Goal: Task Accomplishment & Management: Manage account settings

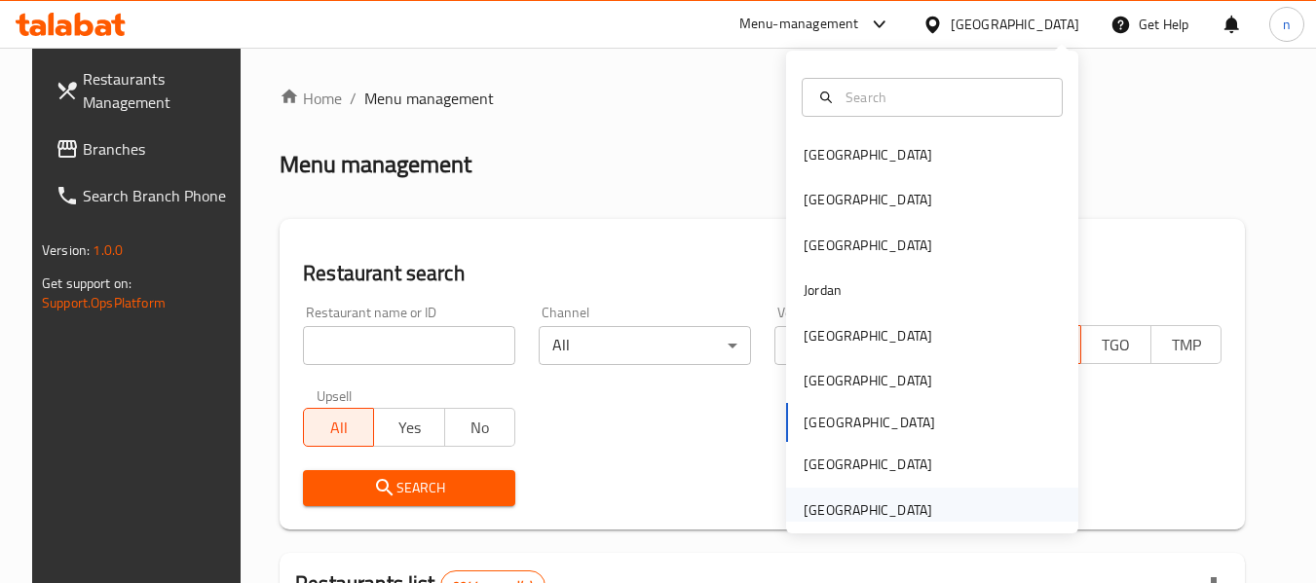
click at [868, 521] on div "[GEOGRAPHIC_DATA]" at bounding box center [867, 510] width 129 height 21
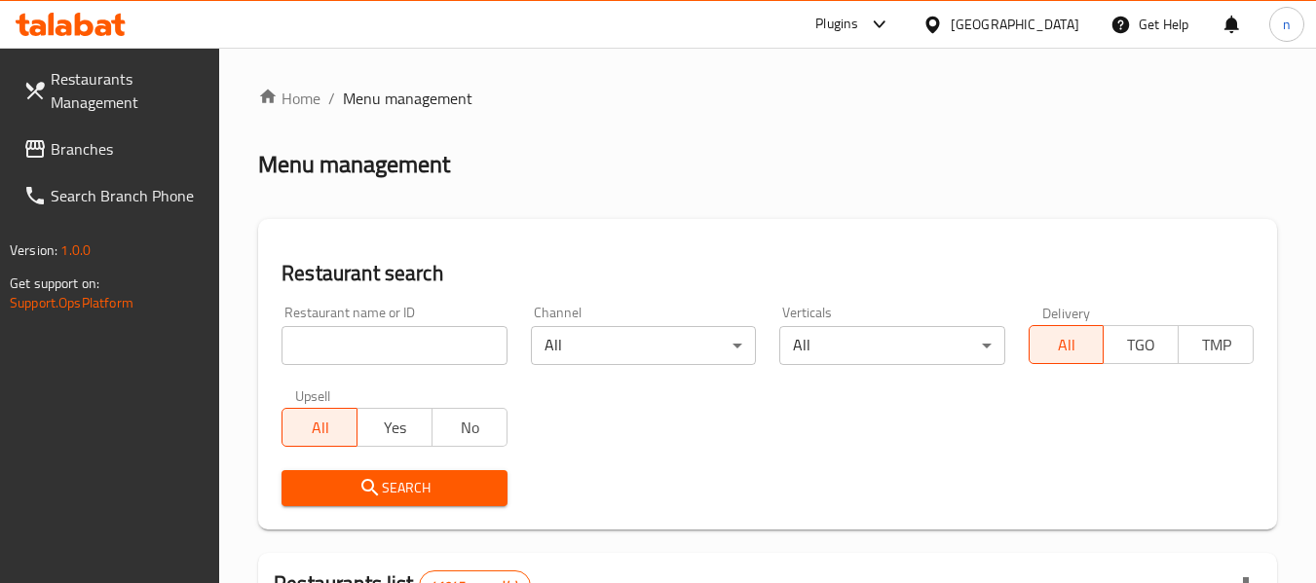
click at [85, 137] on span "Branches" at bounding box center [128, 148] width 154 height 23
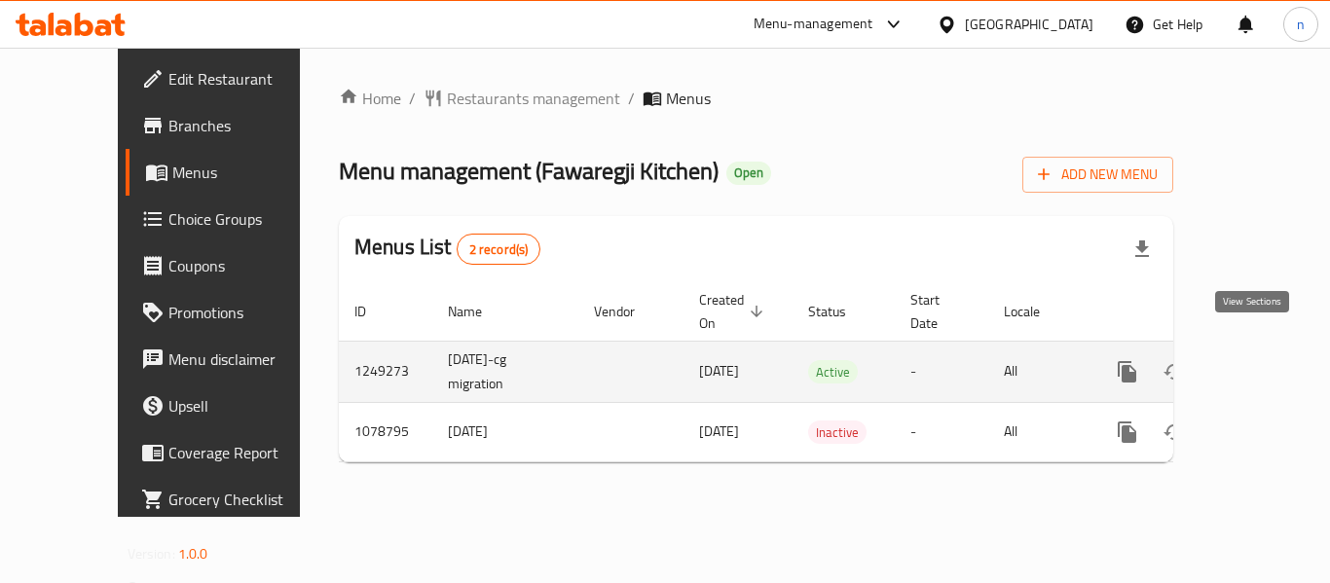
click at [1257, 360] on icon "enhanced table" at bounding box center [1267, 371] width 23 height 23
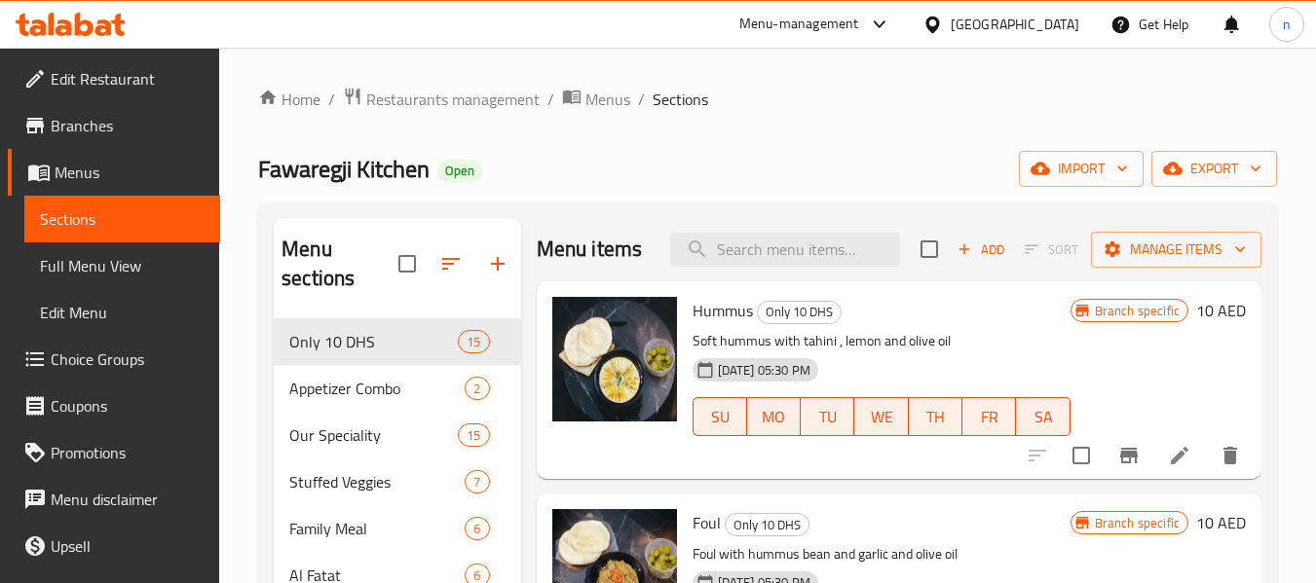
click at [112, 366] on span "Choice Groups" at bounding box center [128, 359] width 154 height 23
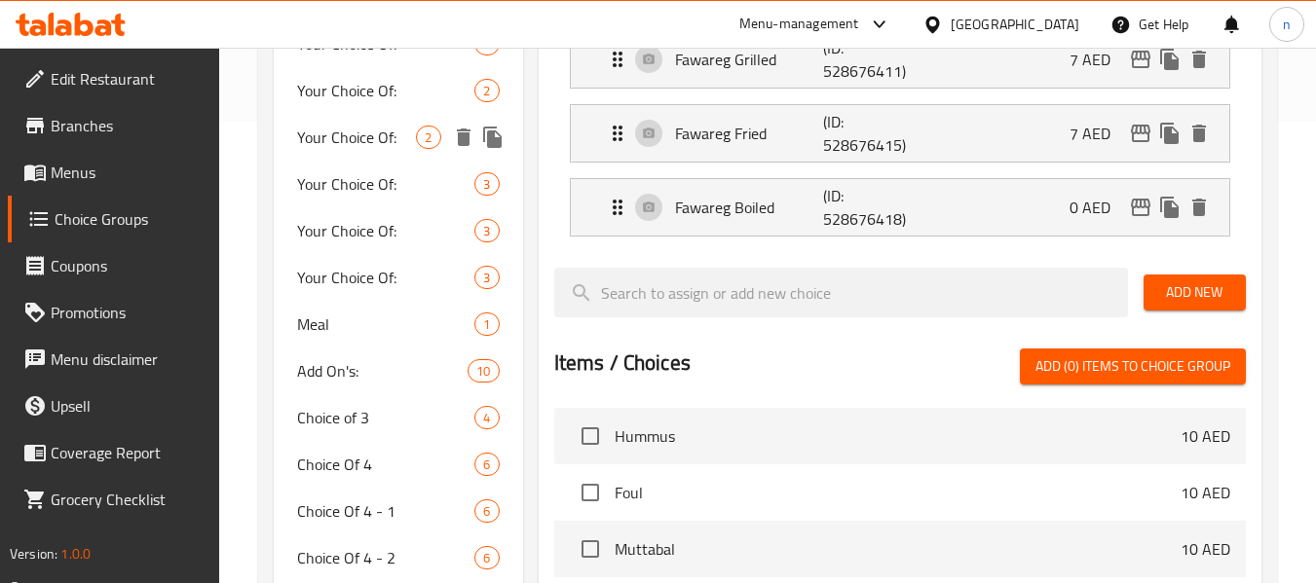
scroll to position [487, 0]
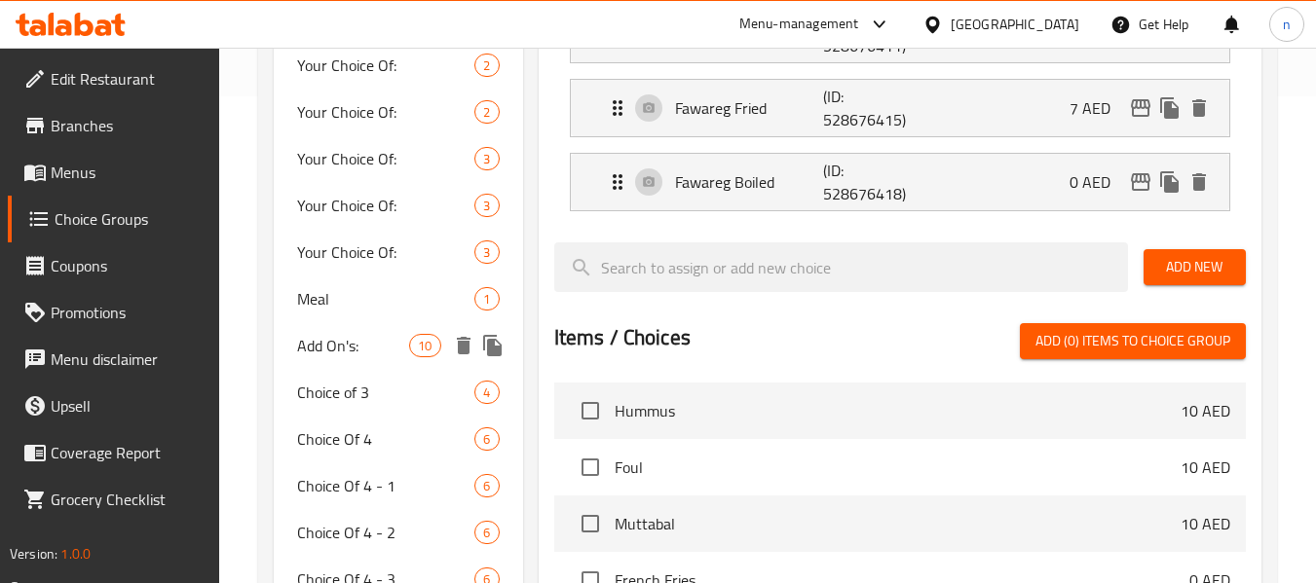
click at [353, 345] on span "Add On's:" at bounding box center [353, 345] width 112 height 23
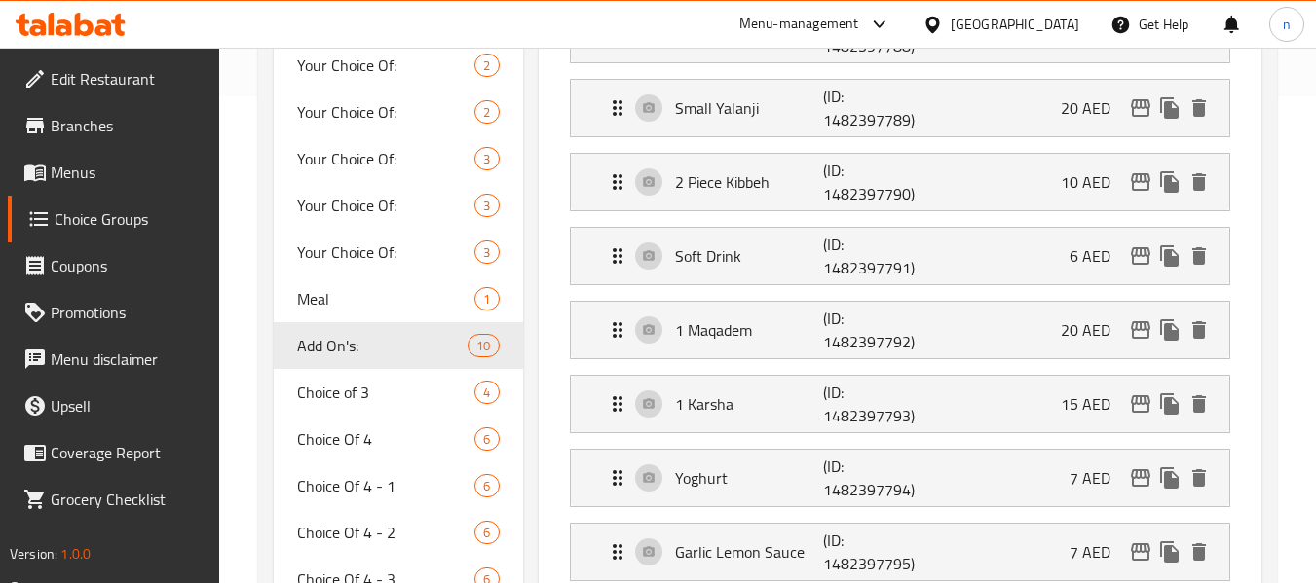
type input "Add On's:"
type input "الإضافات:"
type input "0"
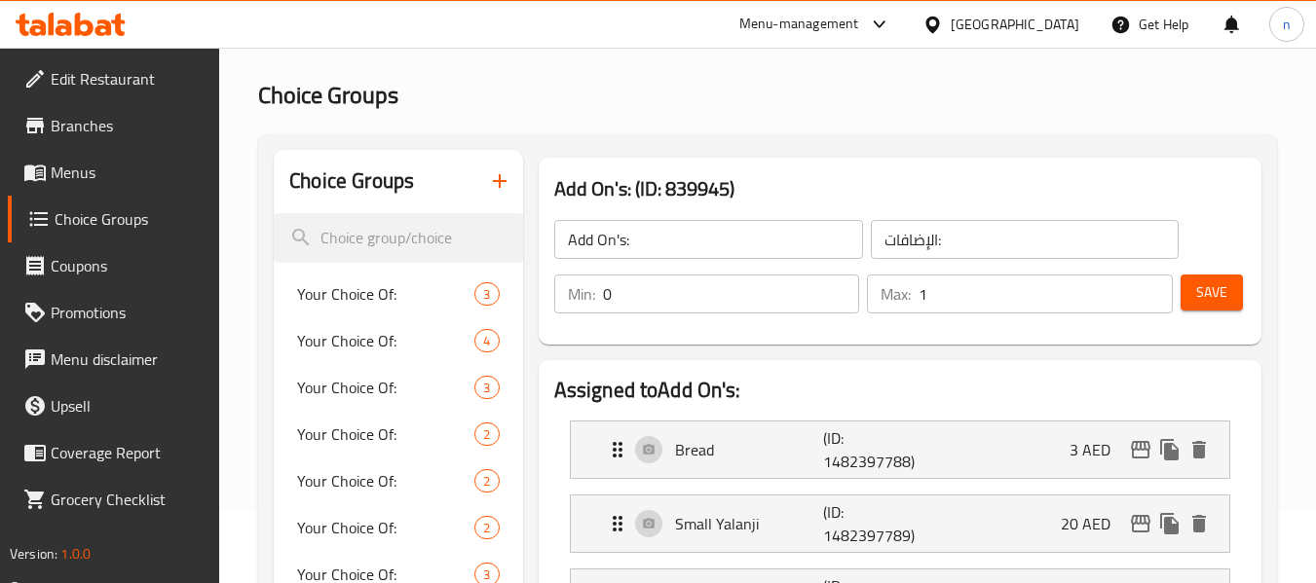
scroll to position [0, 0]
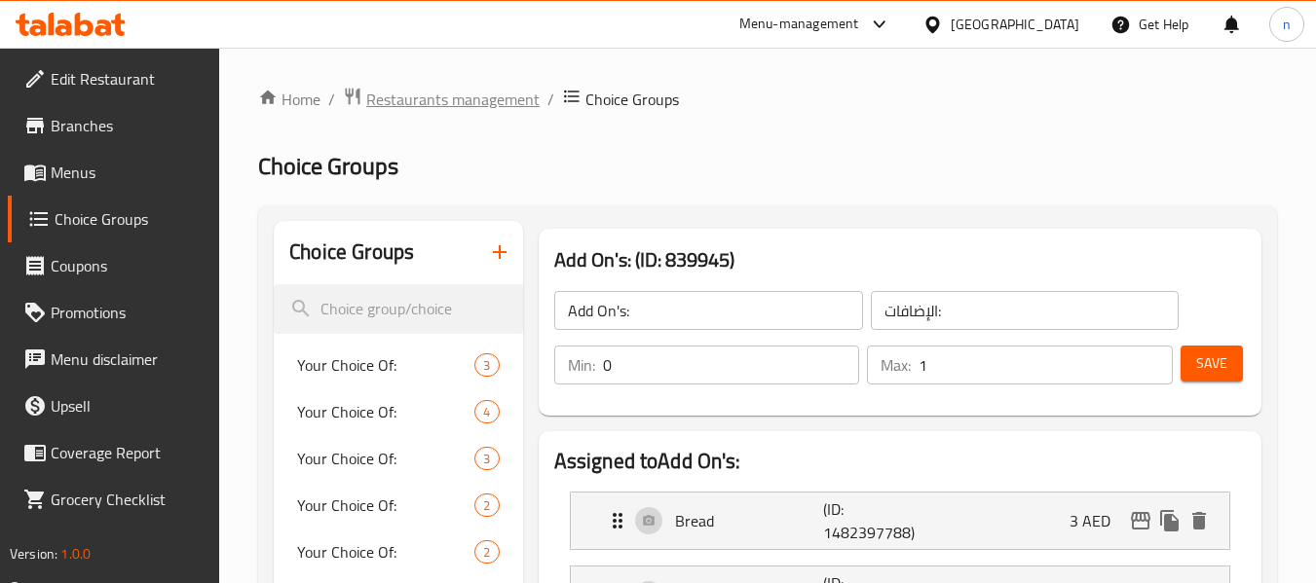
click at [439, 100] on span "Restaurants management" at bounding box center [452, 99] width 173 height 23
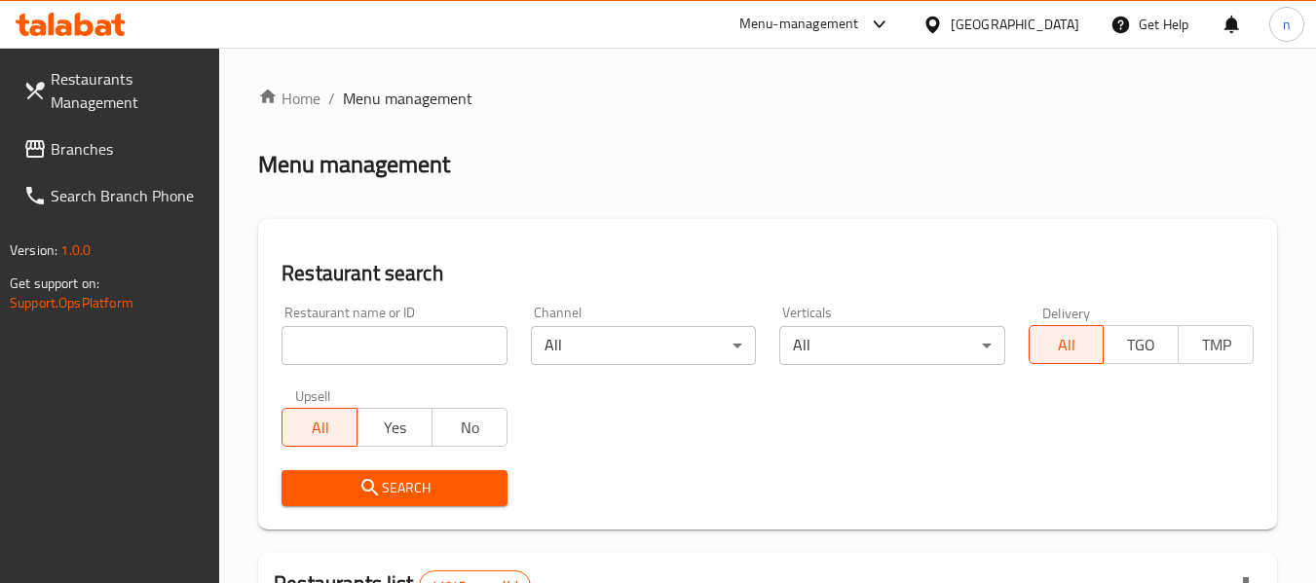
click at [109, 159] on span "Branches" at bounding box center [128, 148] width 154 height 23
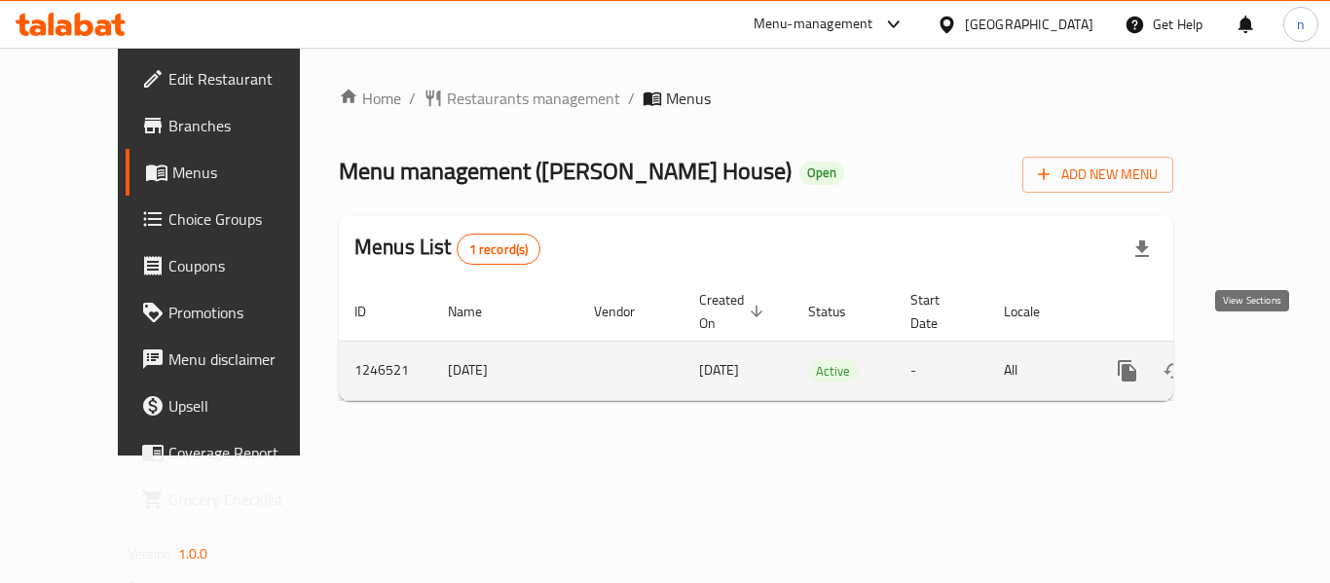
click at [1256, 359] on icon "enhanced table" at bounding box center [1267, 370] width 23 height 23
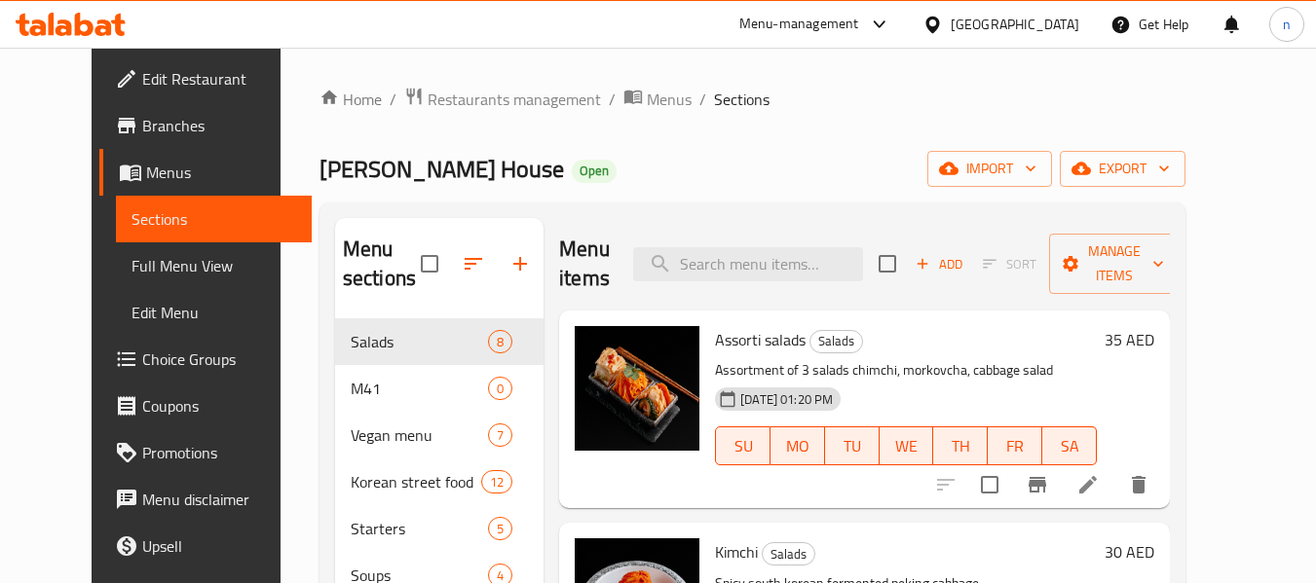
click at [142, 365] on span "Choice Groups" at bounding box center [219, 359] width 154 height 23
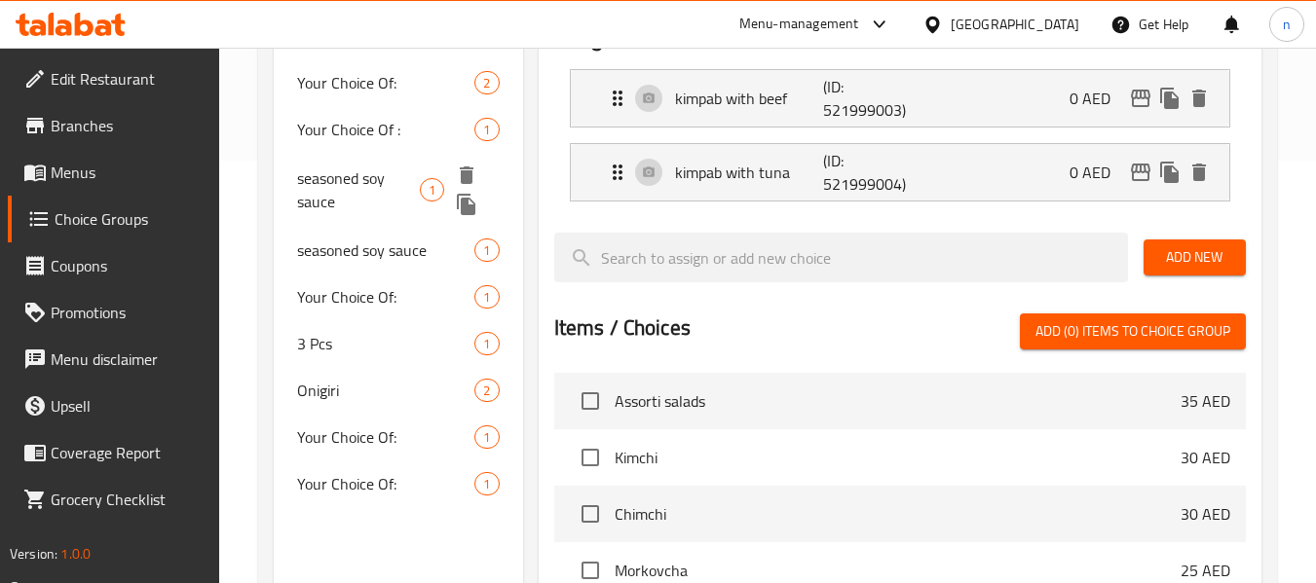
scroll to position [768, 0]
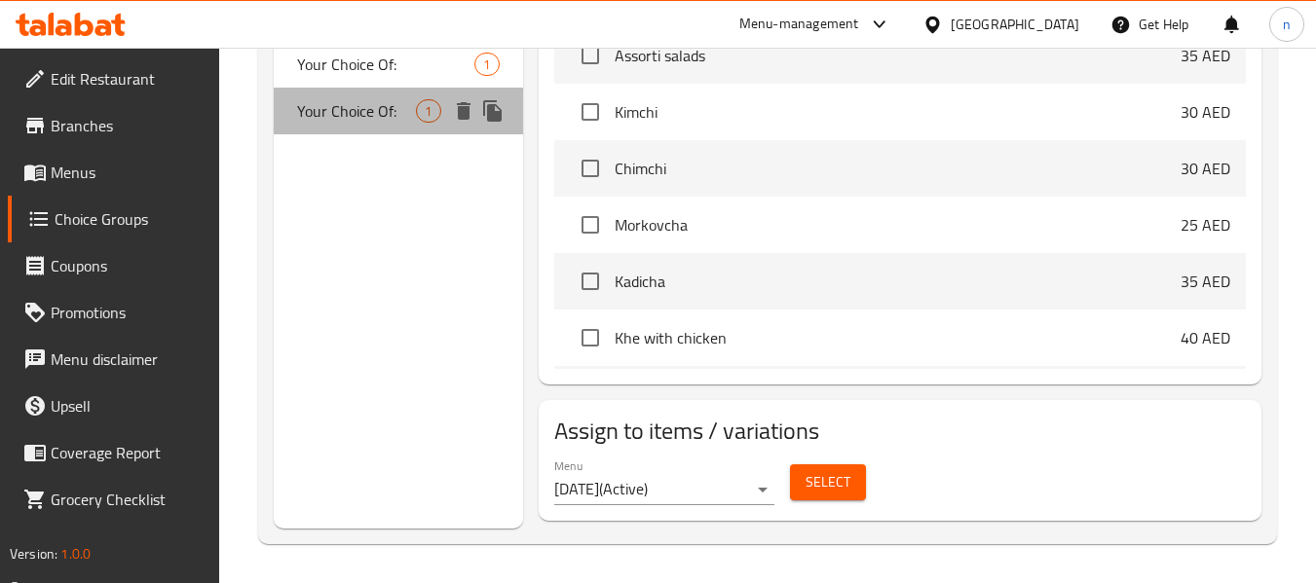
click at [372, 106] on span "Your Choice Of:" at bounding box center [356, 110] width 119 height 23
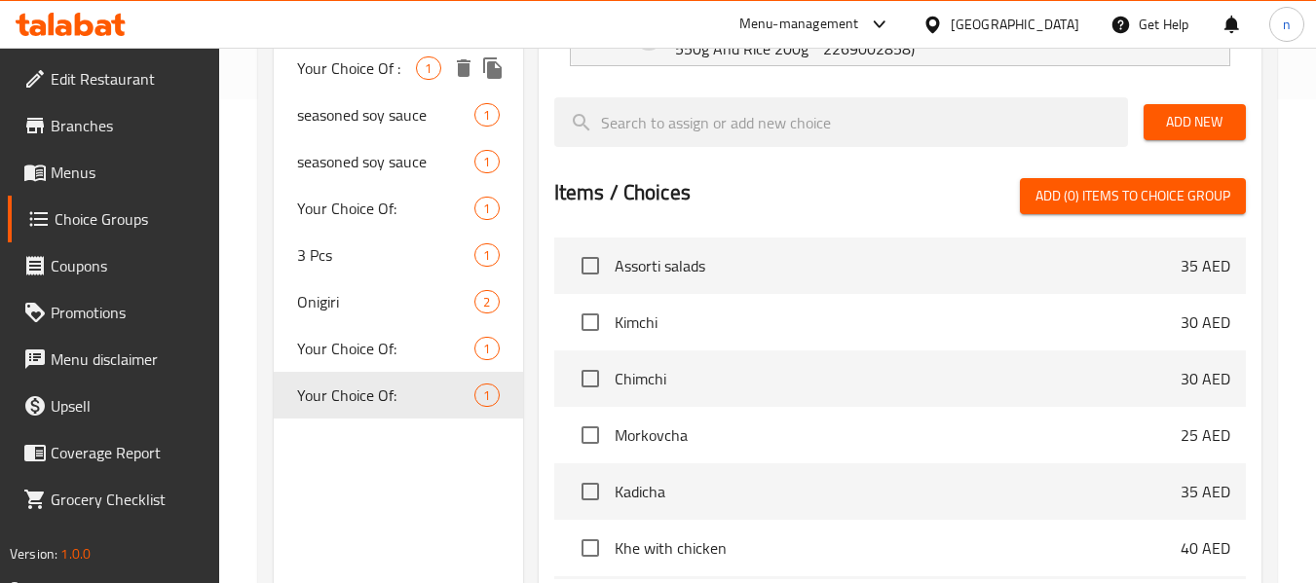
scroll to position [487, 0]
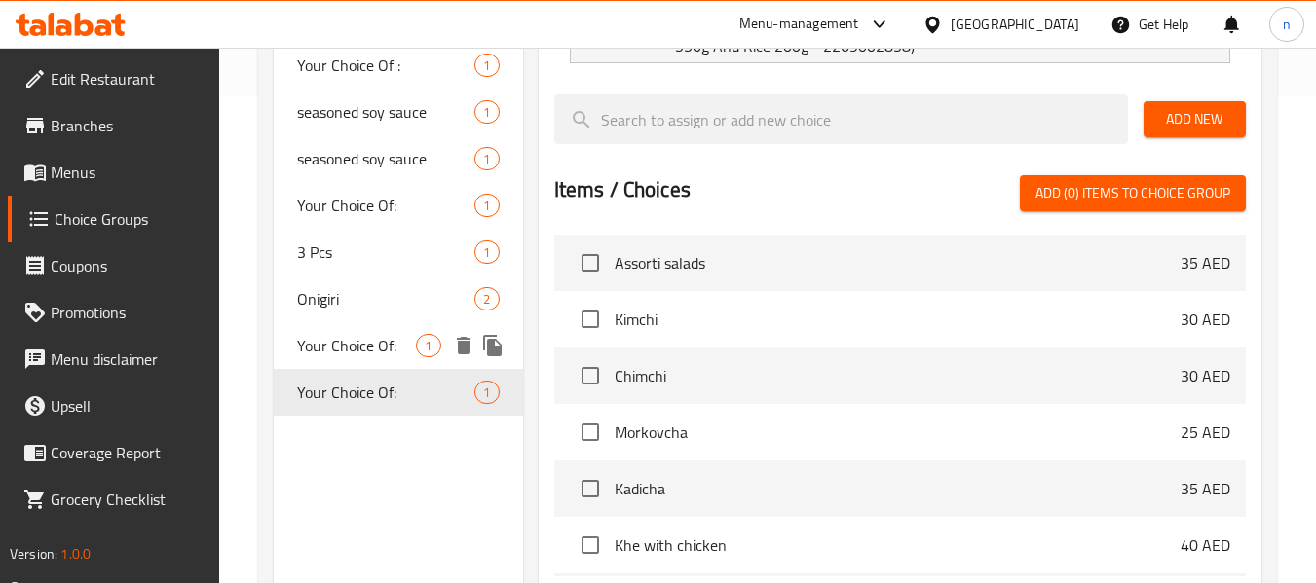
click at [340, 343] on span "Your Choice Of:" at bounding box center [356, 345] width 119 height 23
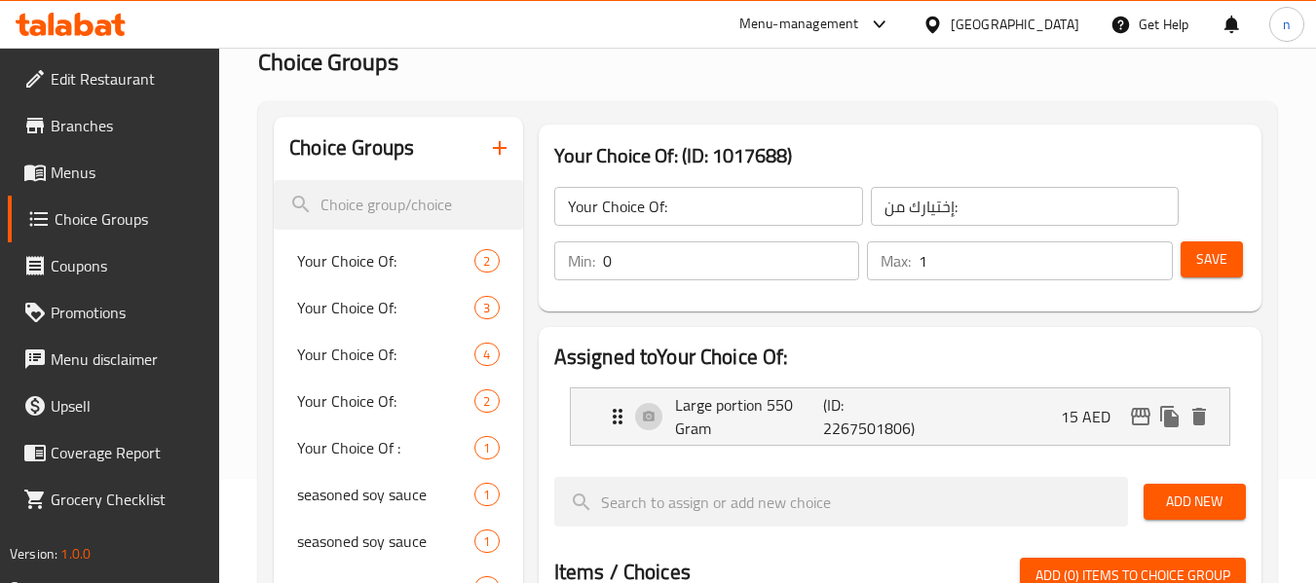
scroll to position [195, 0]
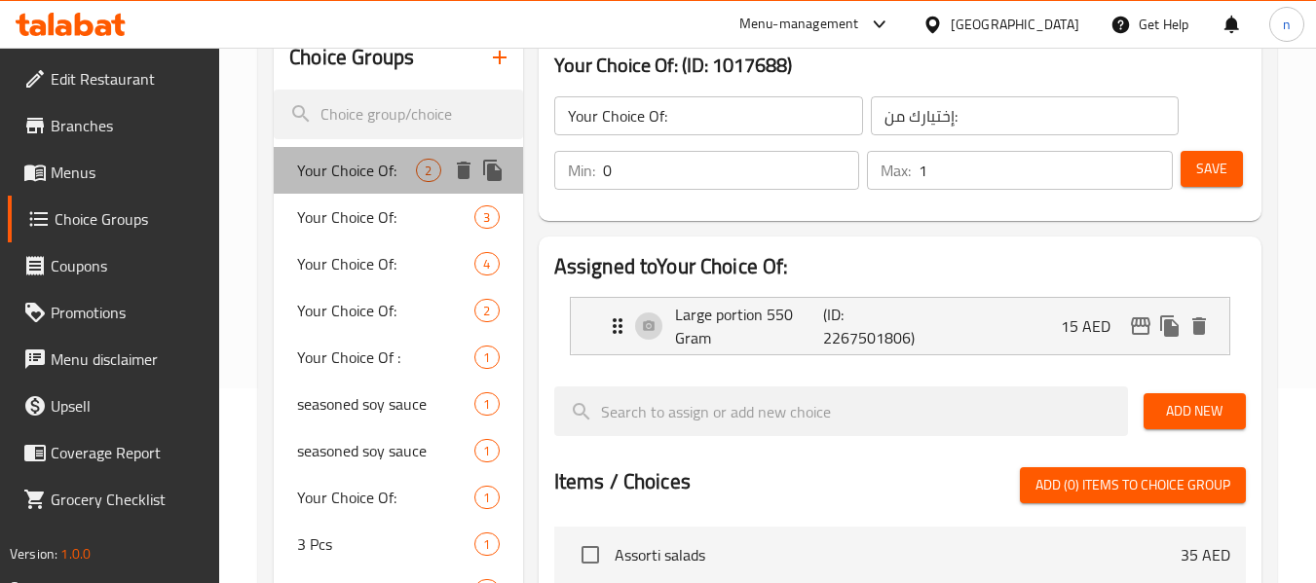
click at [396, 177] on span "Your Choice Of:" at bounding box center [356, 170] width 119 height 23
type input "1"
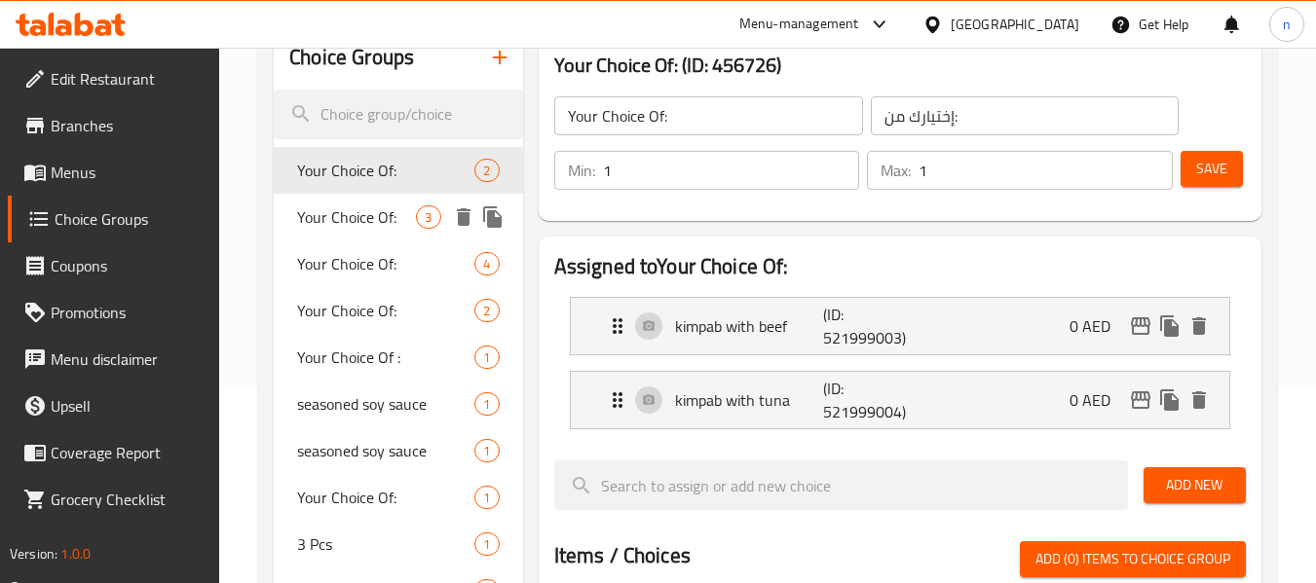
click at [376, 229] on span "Your Choice Of:" at bounding box center [356, 216] width 119 height 23
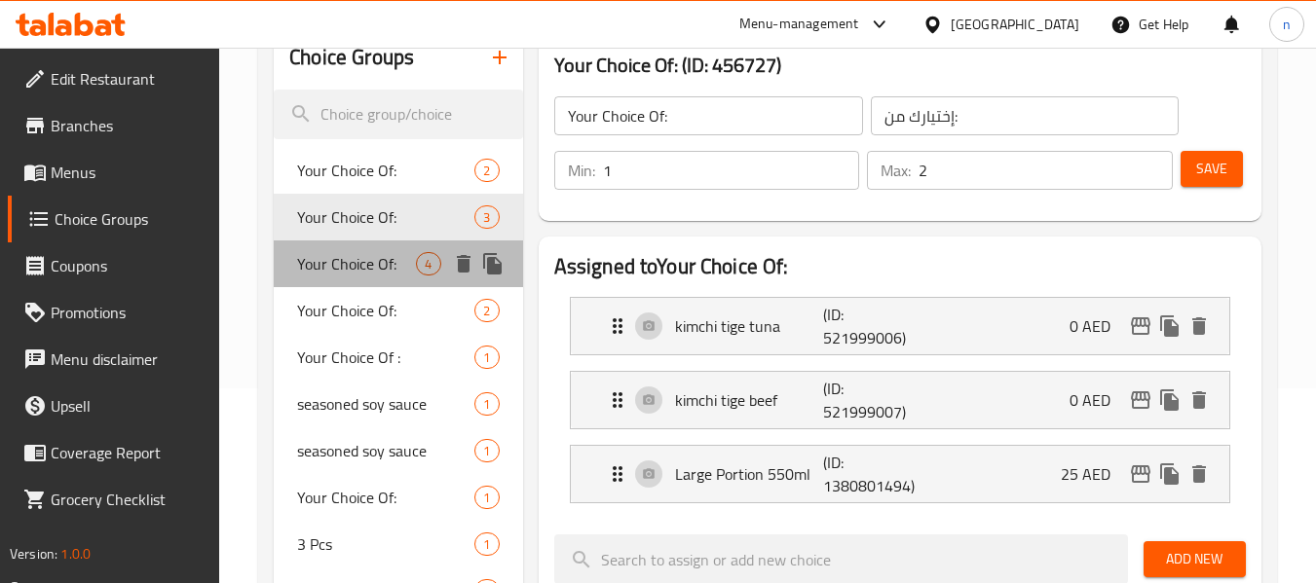
click at [351, 272] on span "Your Choice Of:" at bounding box center [356, 263] width 119 height 23
type input "1"
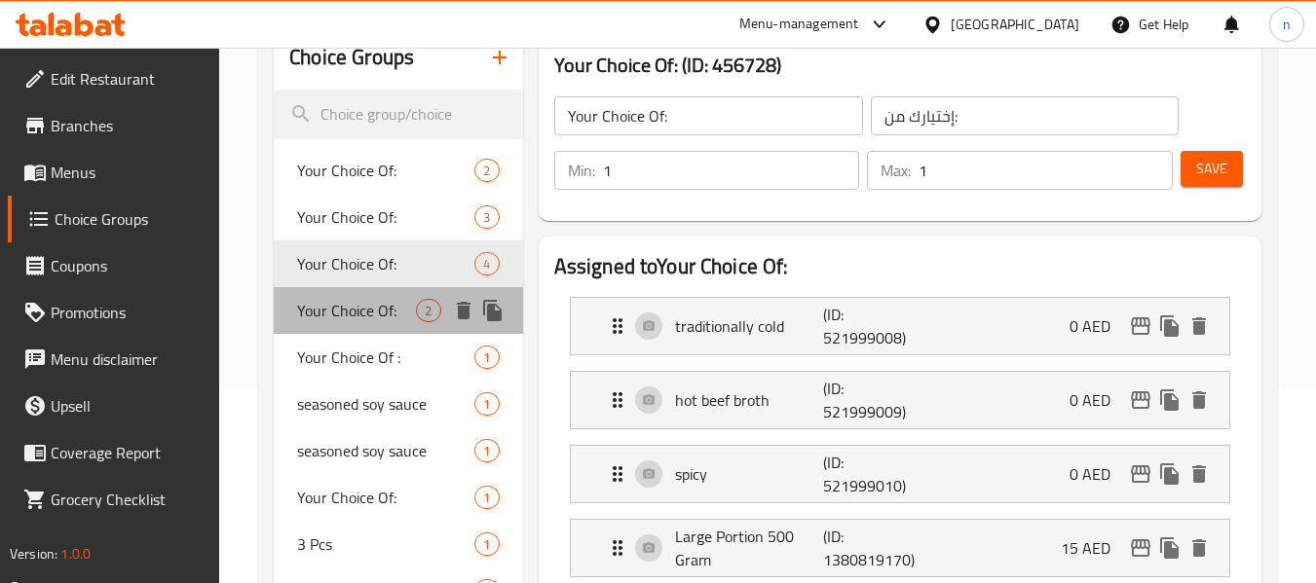
click at [383, 304] on span "Your Choice Of:" at bounding box center [356, 310] width 119 height 23
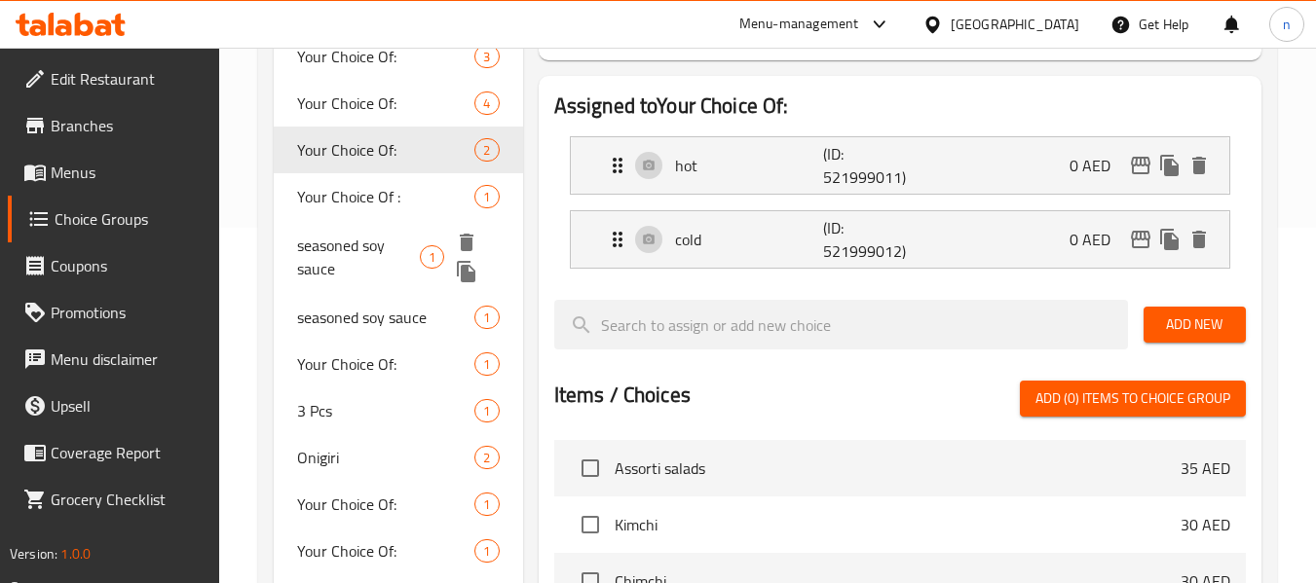
scroll to position [390, 0]
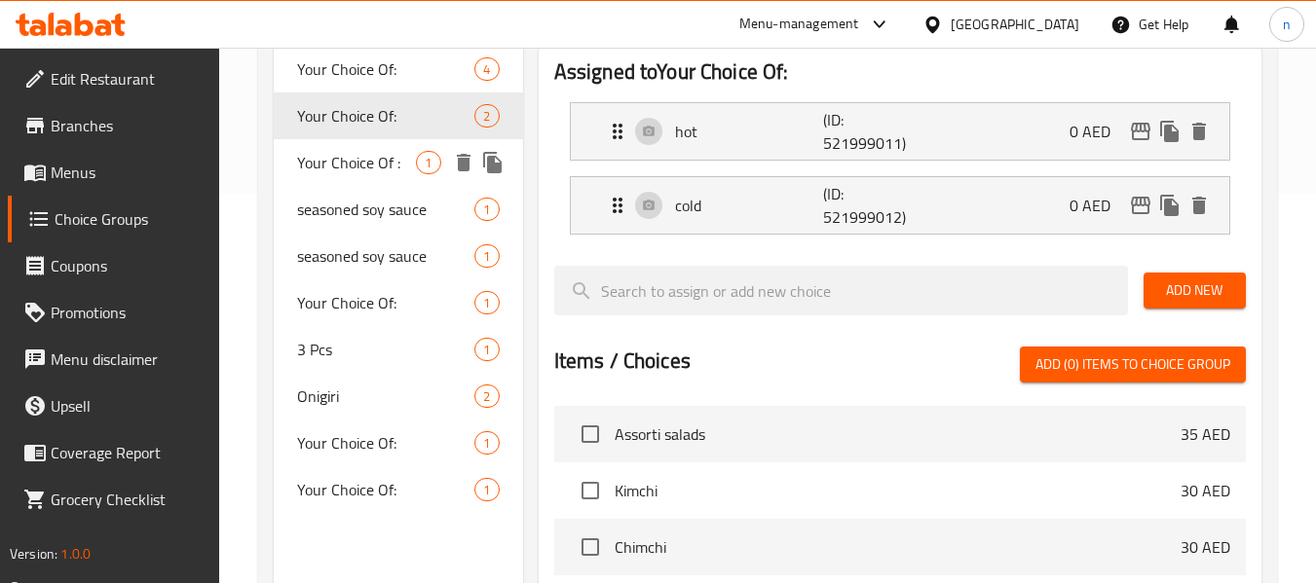
click at [361, 172] on span "Your Choice Of :" at bounding box center [356, 162] width 119 height 23
type input "Your Choice Of :"
type input "اختيارك من :"
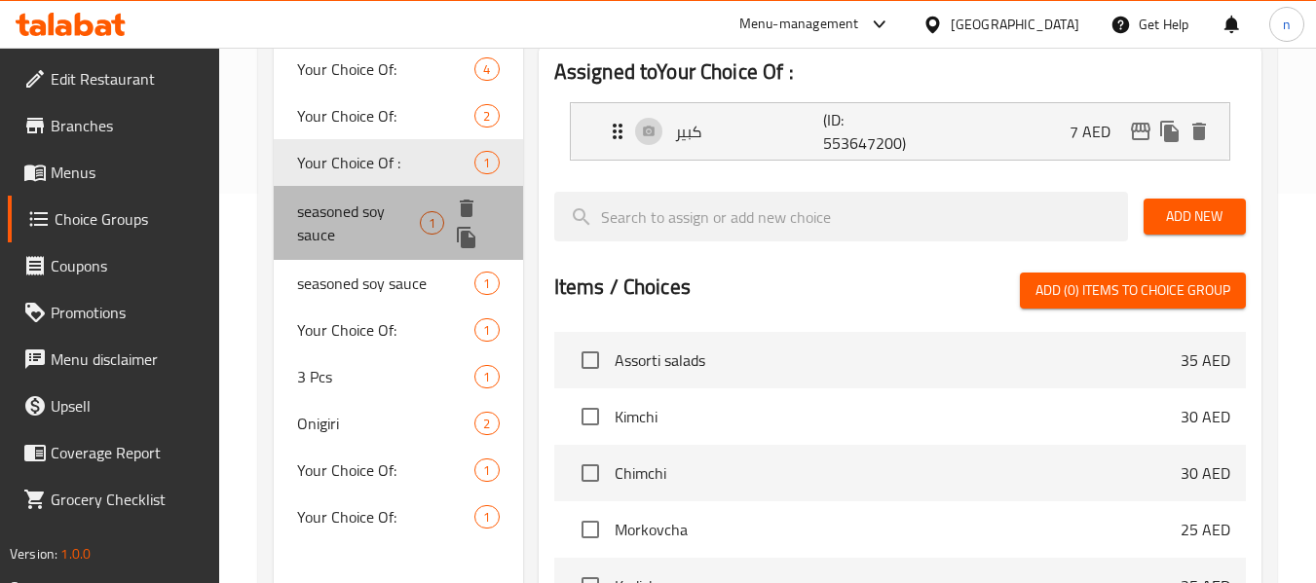
click at [365, 200] on span "seasoned soy sauce" at bounding box center [358, 223] width 123 height 47
type input "seasoned soy sauce"
type input "صلصة الصويا المتبلة"
type input "0"
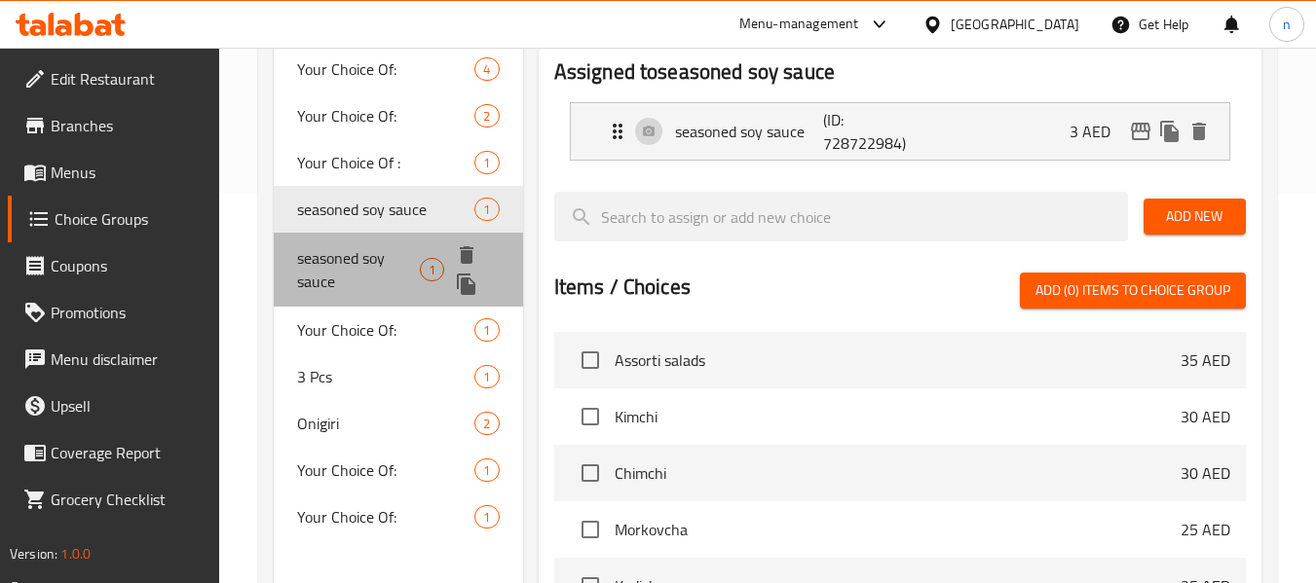
click at [347, 273] on span "seasoned soy sauce" at bounding box center [358, 269] width 123 height 47
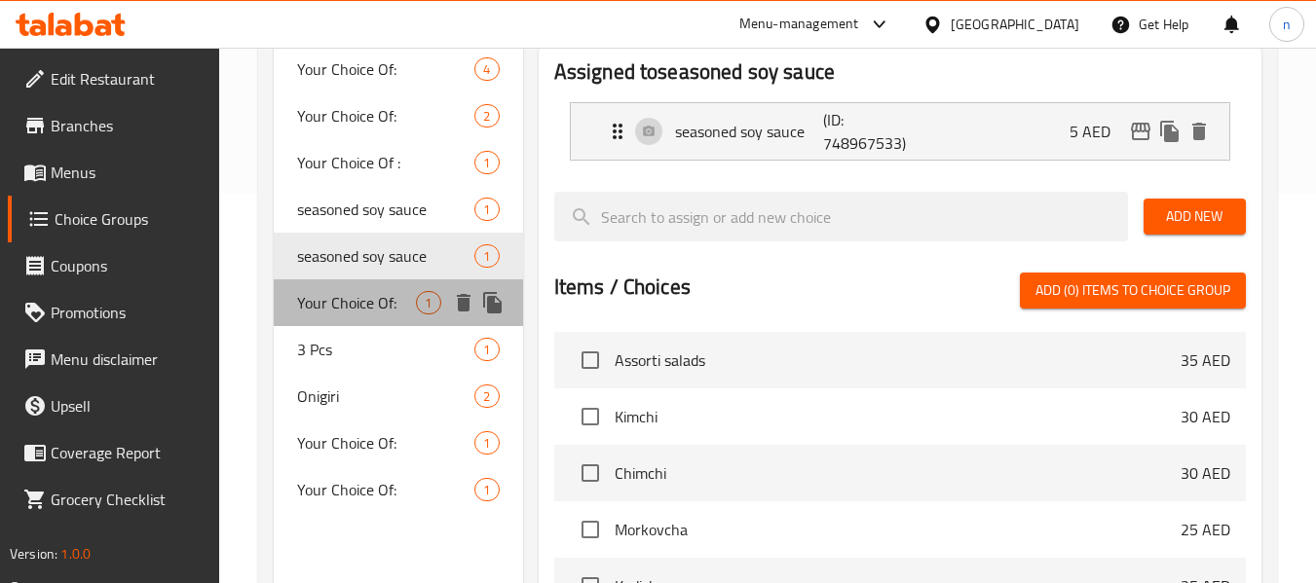
click at [337, 317] on div "Your Choice Of: 1" at bounding box center [398, 302] width 248 height 47
type input "Your Choice Of:"
type input "إختيارك من:"
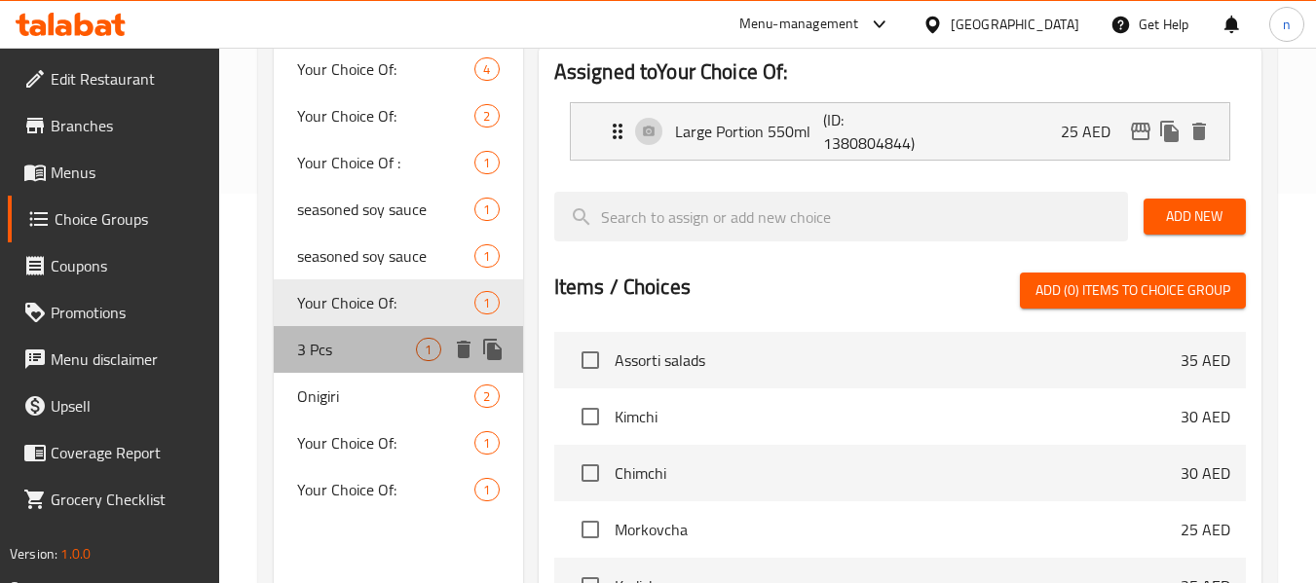
click at [331, 348] on span "3 Pcs" at bounding box center [356, 349] width 119 height 23
type input "3 Pcs"
type input "3 قطع"
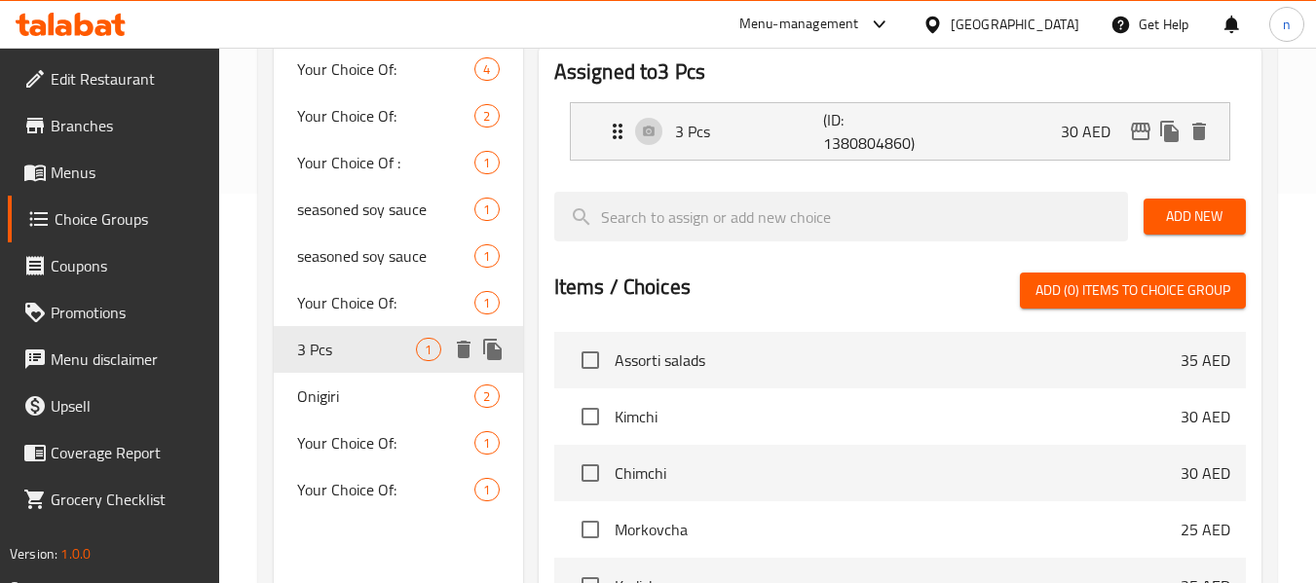
scroll to position [487, 0]
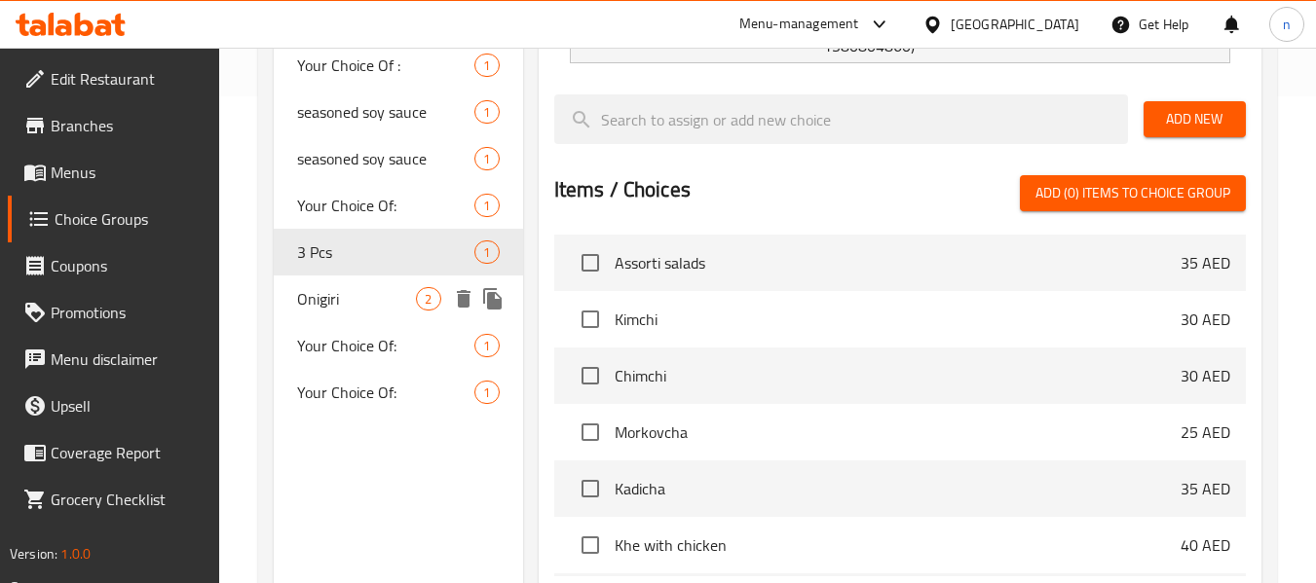
click at [344, 297] on span "Onigiri" at bounding box center [356, 298] width 119 height 23
type input "Onigiri"
type input "أونيغيري"
type input "1"
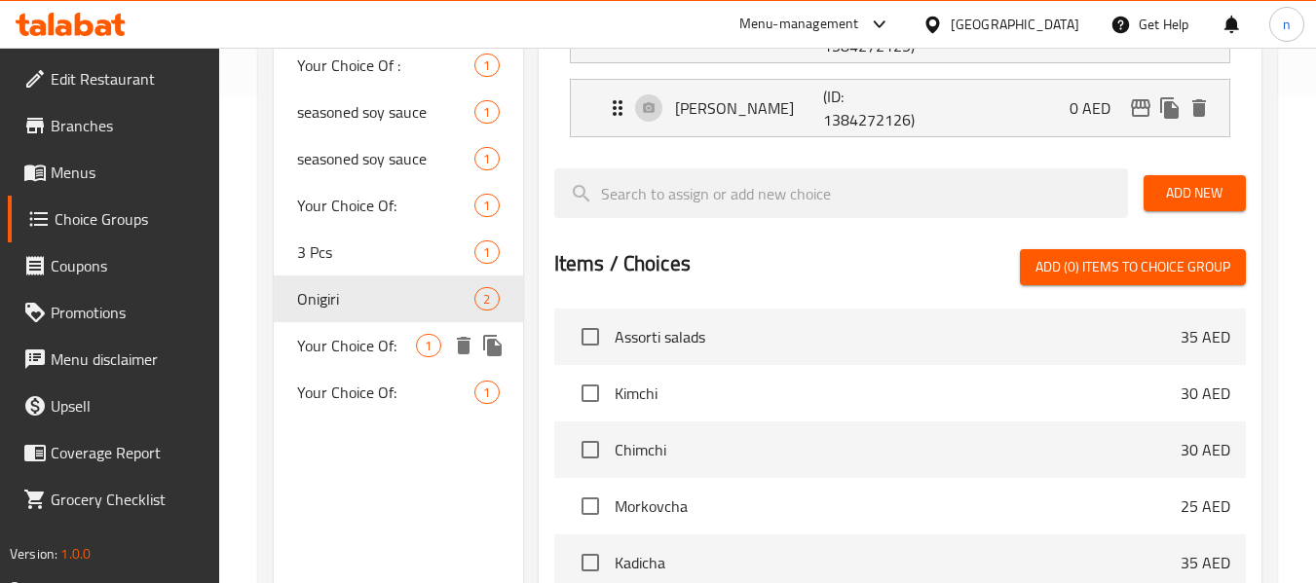
click at [344, 335] on span "Your Choice Of:" at bounding box center [356, 345] width 119 height 23
type input "Your Choice Of:"
type input "إختيارك من:"
type input "0"
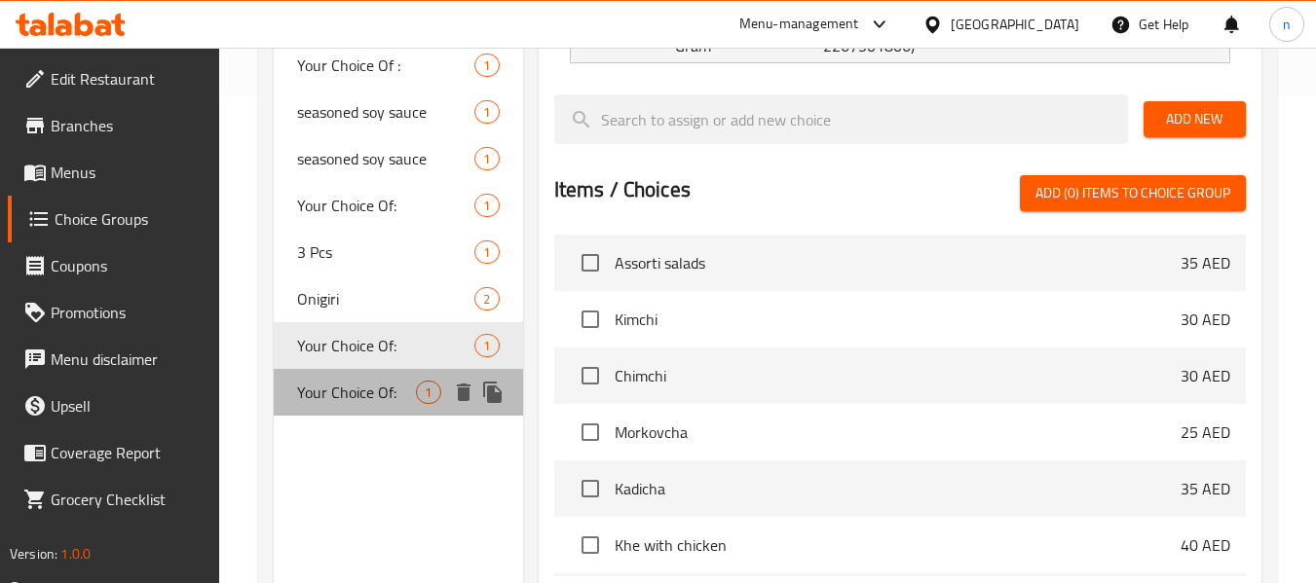
click at [340, 369] on div "Your Choice Of: 1" at bounding box center [398, 392] width 248 height 47
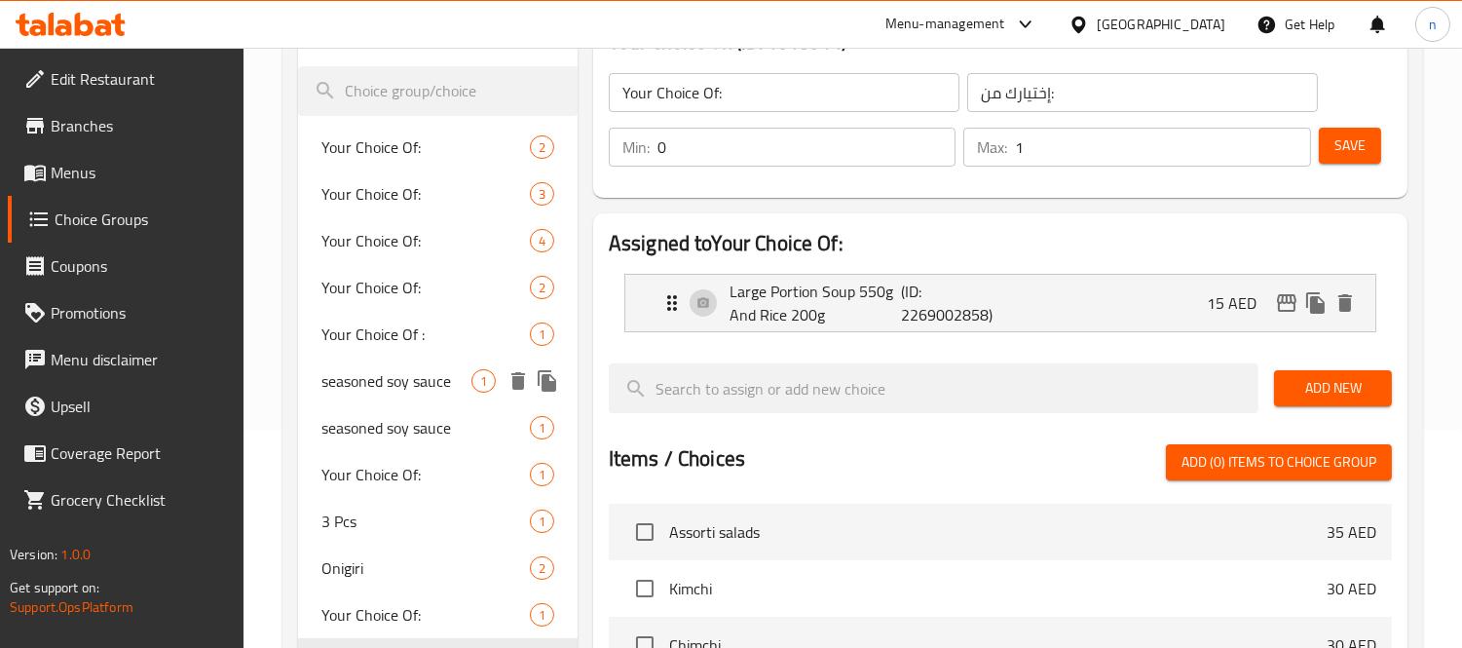
scroll to position [183, 0]
